Goal: Task Accomplishment & Management: Complete application form

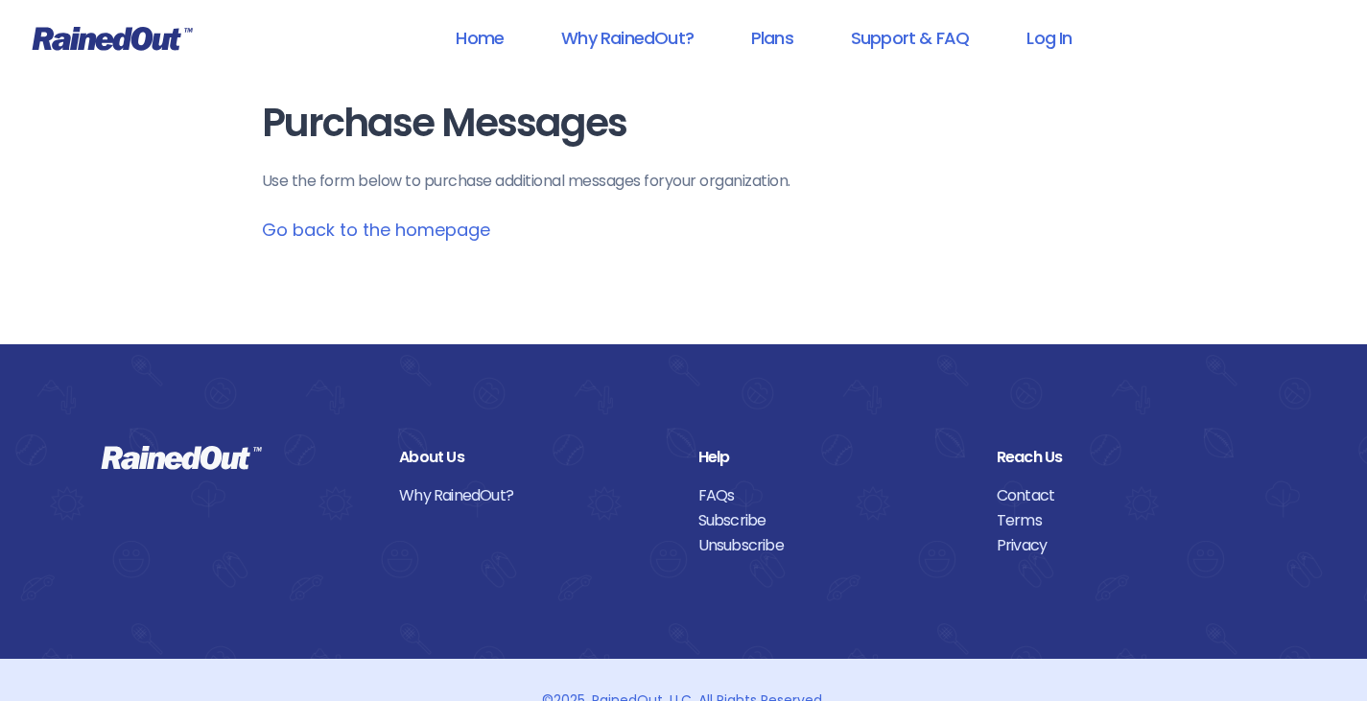
click at [995, 47] on div "Home Why RainedOut? Plans Support & FAQ Log In" at bounding box center [763, 38] width 673 height 27
click at [1069, 43] on link "Log In" at bounding box center [1048, 37] width 95 height 43
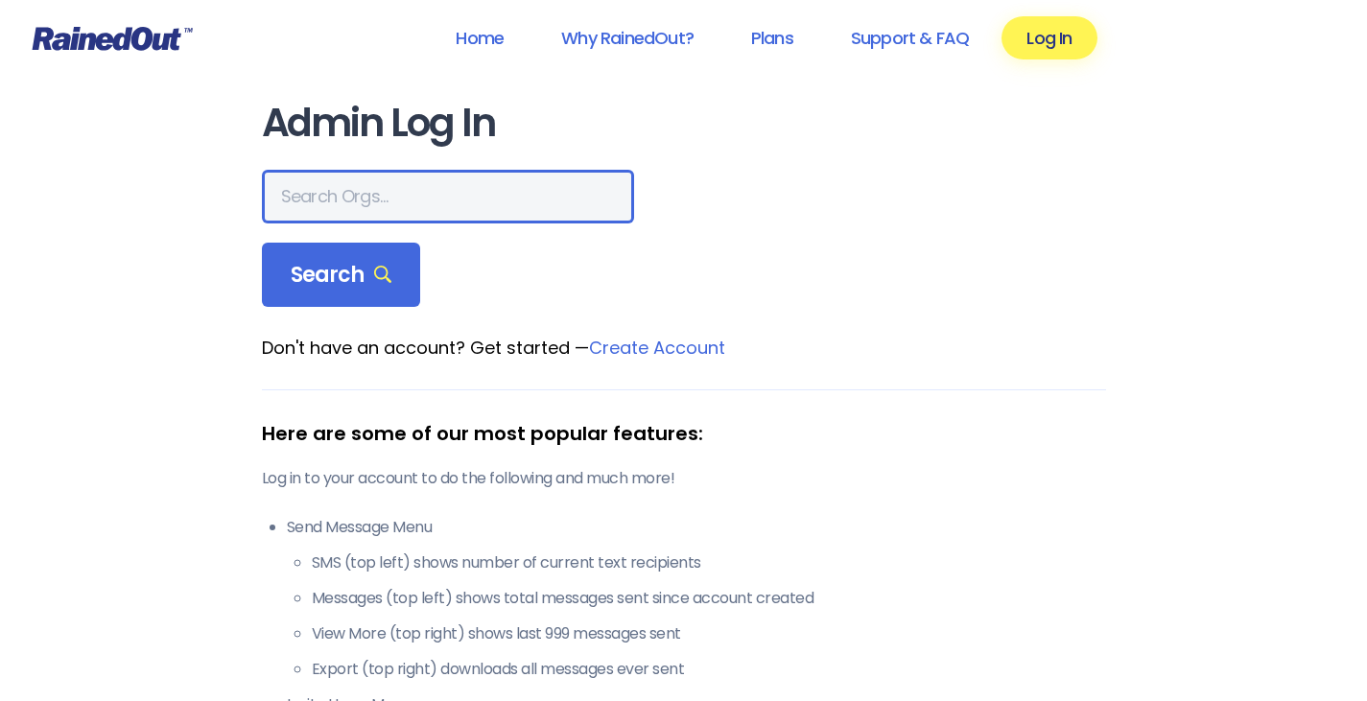
click at [425, 181] on input "text" at bounding box center [448, 197] width 372 height 54
type input "w"
type input "greater [US_STATE]"
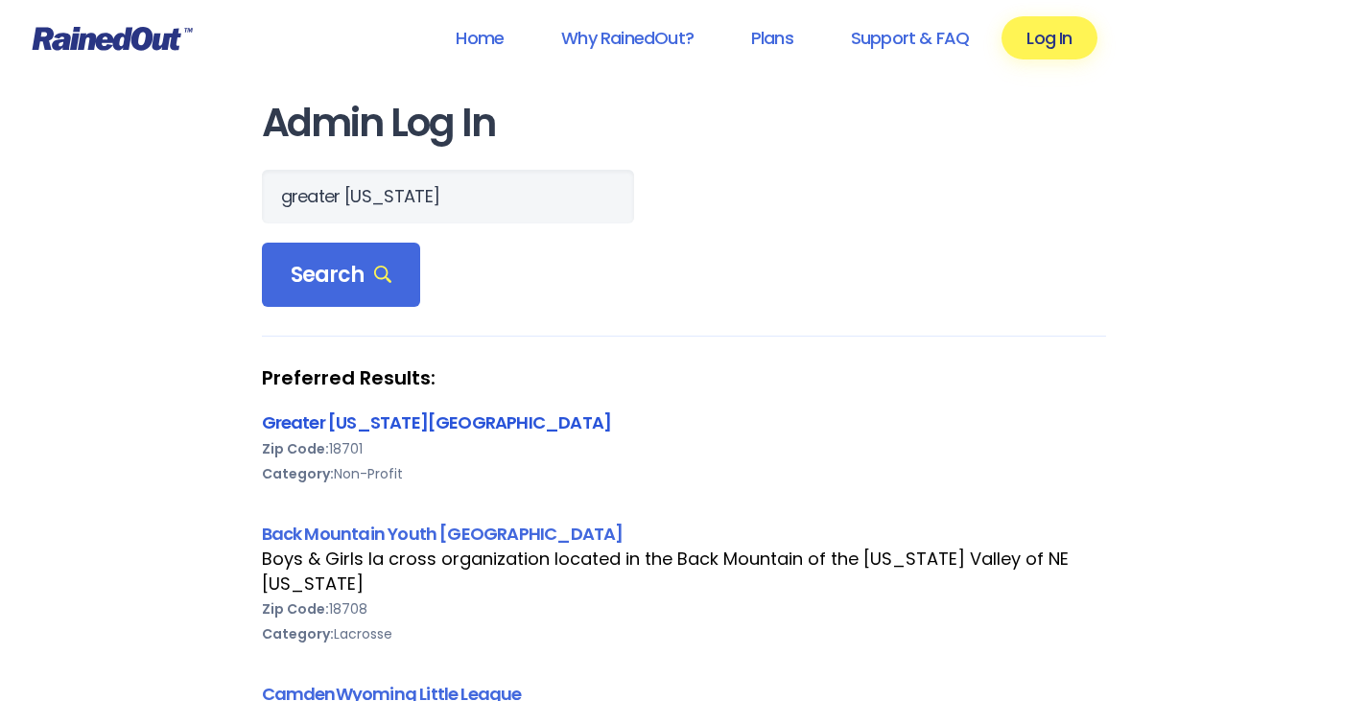
click at [535, 418] on link "Greater [US_STATE][GEOGRAPHIC_DATA]" at bounding box center [437, 423] width 350 height 24
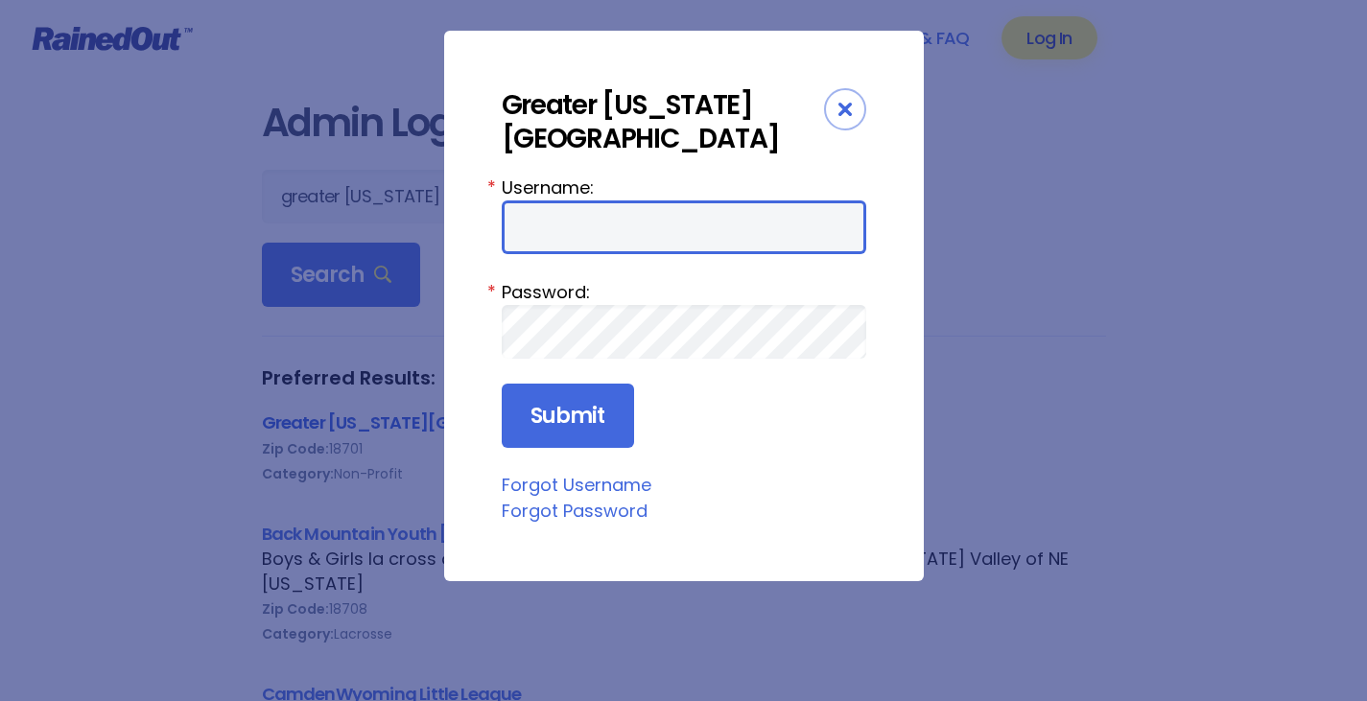
type input "[PERSON_NAME].[PERSON_NAME]"
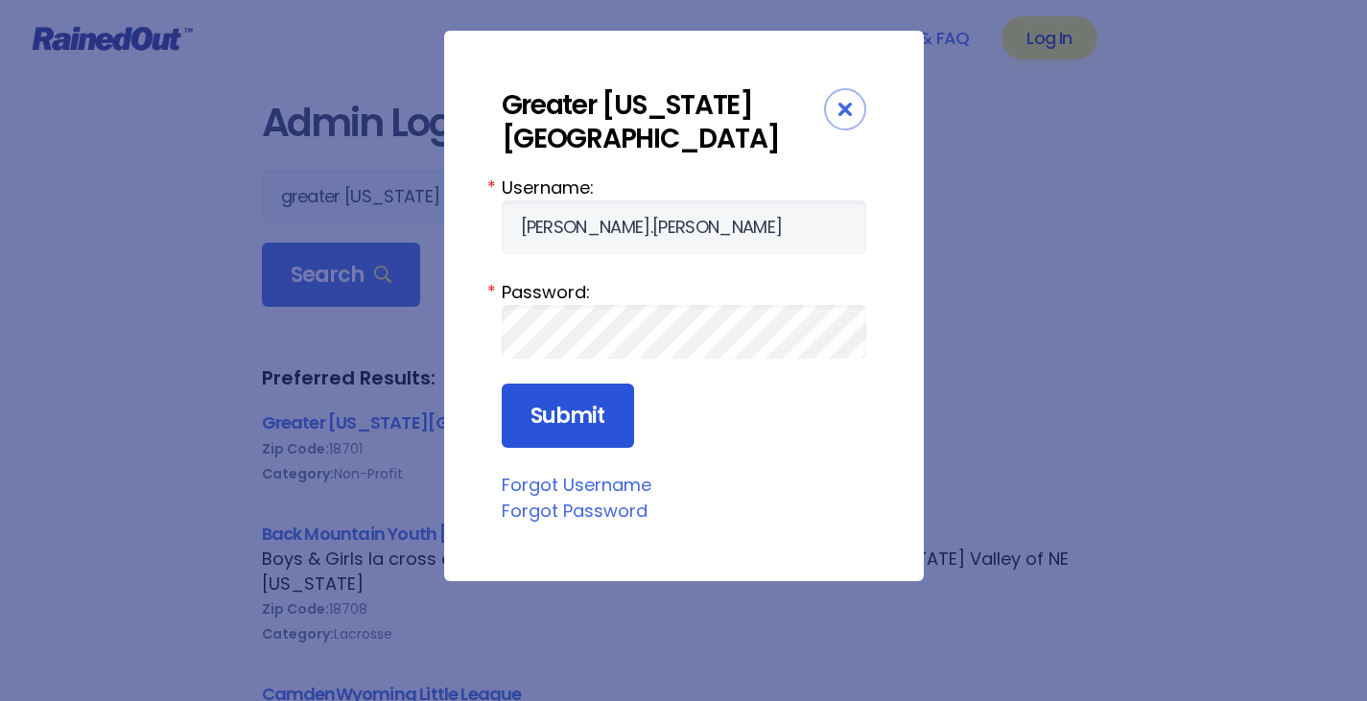
click at [573, 421] on input "Submit" at bounding box center [568, 416] width 132 height 65
